Goal: Task Accomplishment & Management: Use online tool/utility

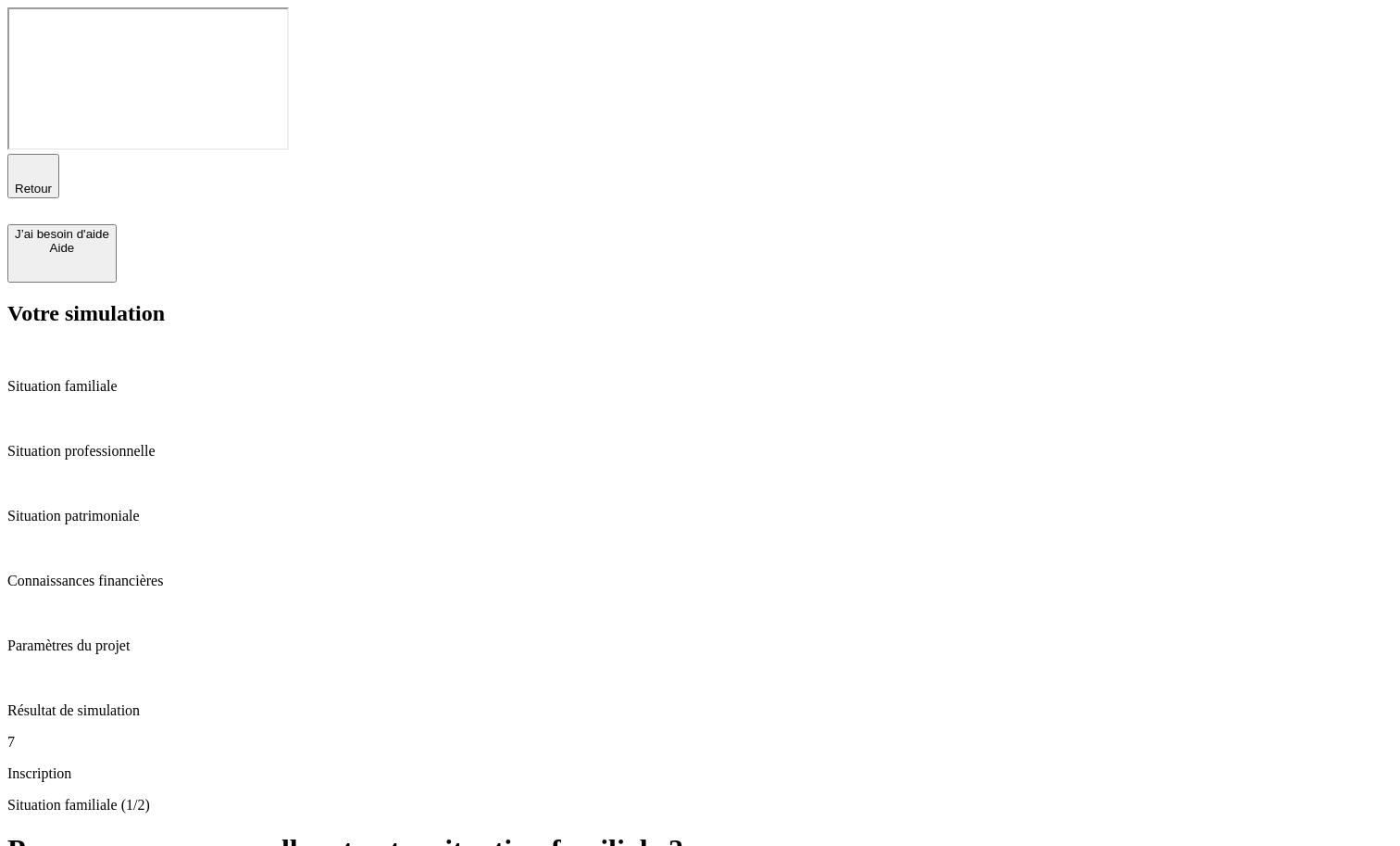
click at [122, 637] on p "Paramètres du projet" at bounding box center [700, 645] width 1385 height 16
